Goal: Transaction & Acquisition: Book appointment/travel/reservation

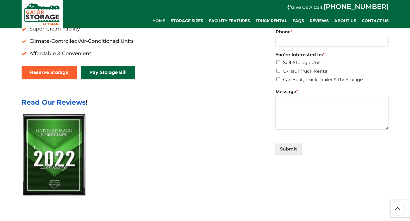
scroll to position [252, 0]
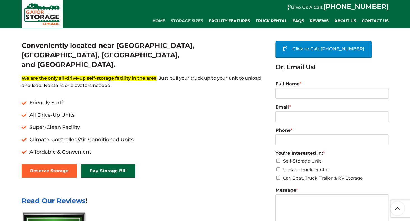
click at [191, 20] on span "Storage Sizes" at bounding box center [187, 20] width 32 height 5
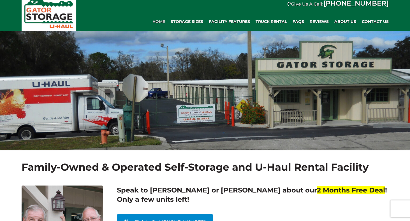
scroll to position [0, 0]
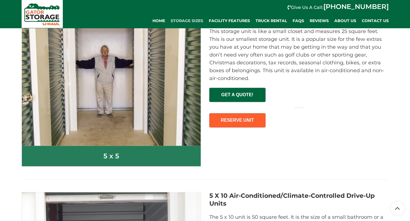
scroll to position [252, 0]
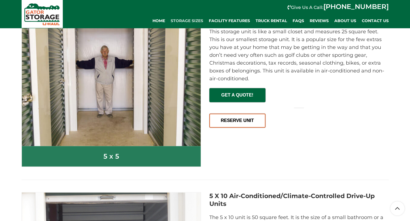
click at [249, 123] on link "RESERVE UNIT" at bounding box center [237, 121] width 56 height 14
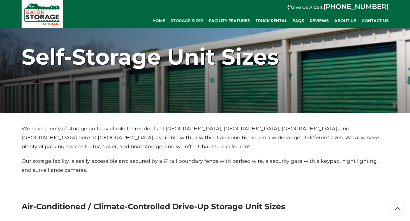
scroll to position [0, 0]
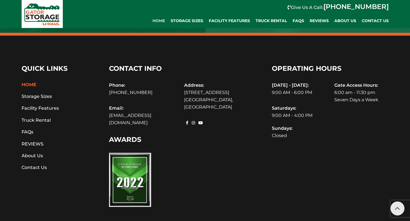
scroll to position [1593, 0]
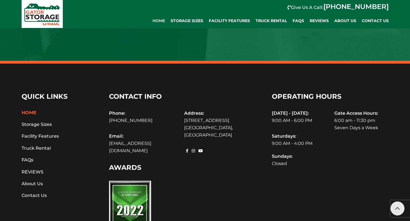
click at [35, 181] on link "About Us" at bounding box center [32, 183] width 21 height 5
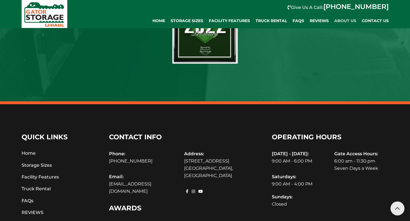
scroll to position [560, 0]
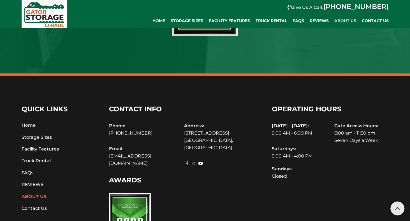
click at [30, 170] on link "FAQs" at bounding box center [28, 172] width 12 height 5
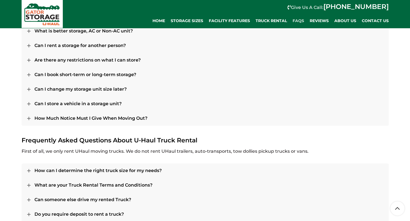
scroll to position [224, 0]
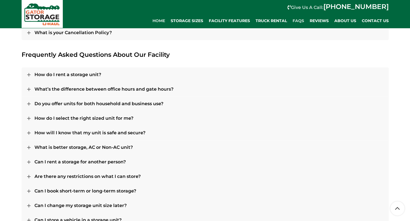
click at [160, 19] on span "Home" at bounding box center [158, 20] width 13 height 5
